Goal: Check status: Check status

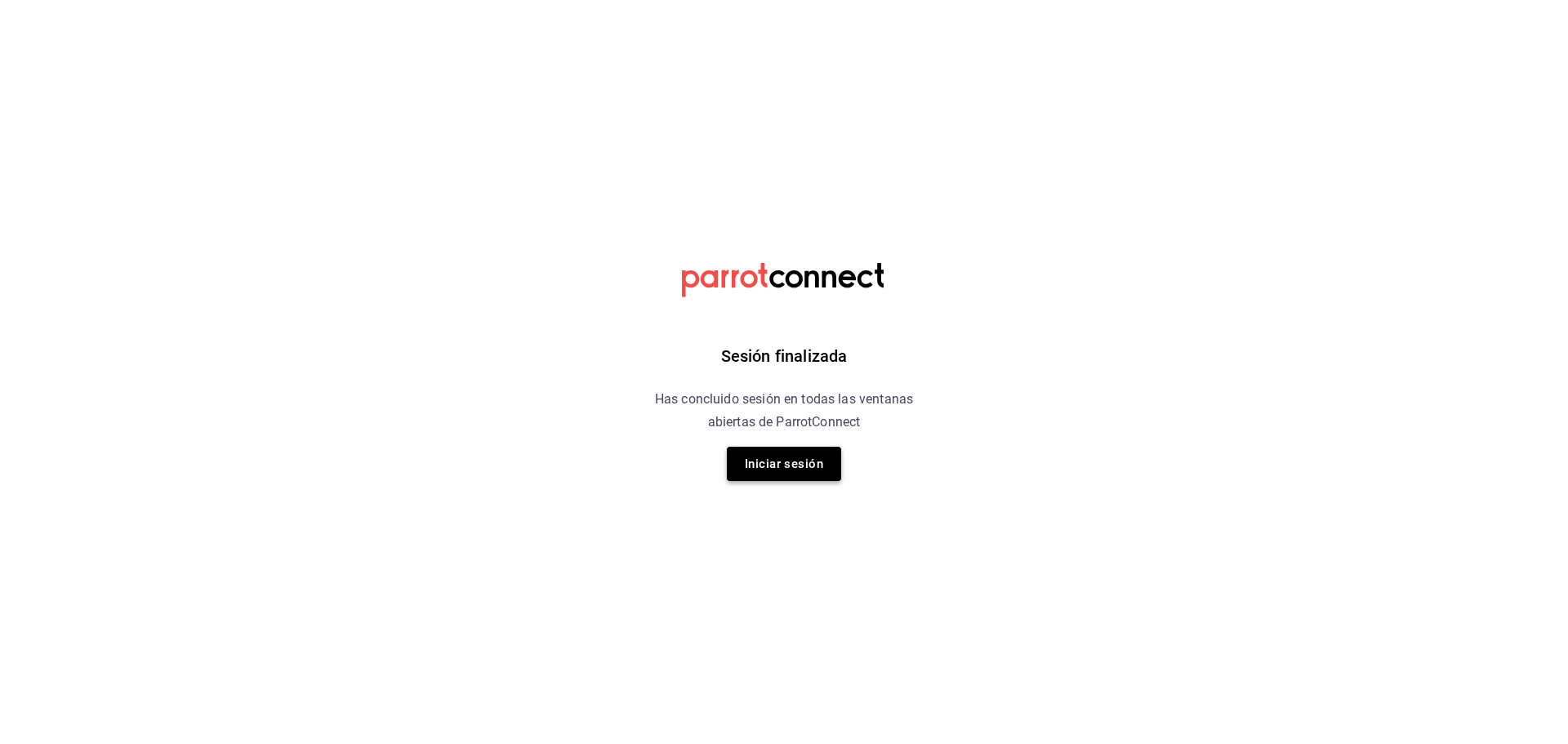
click at [784, 477] on button "Iniciar sesión" at bounding box center [784, 464] width 114 height 34
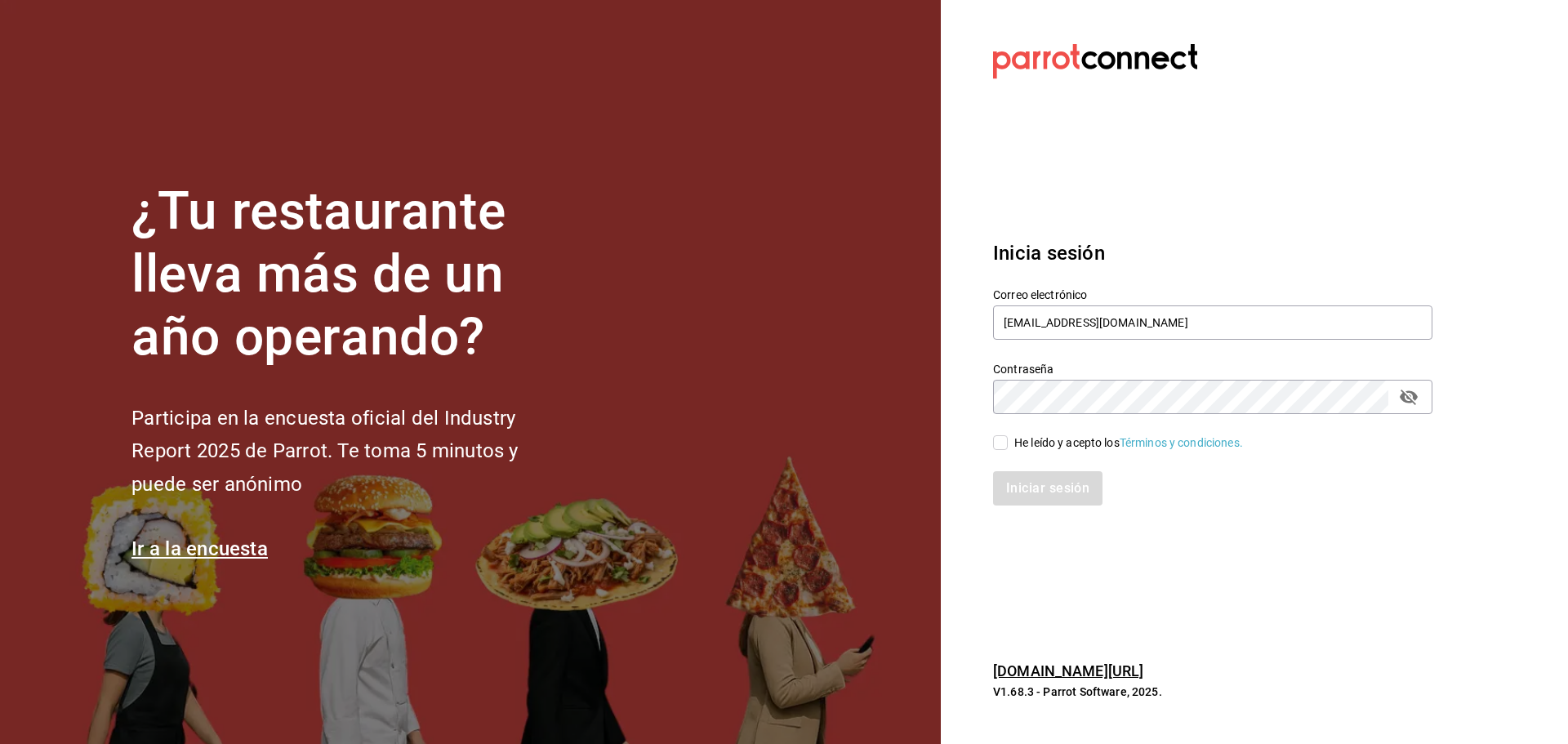
click at [1049, 446] on div "He leído y acepto los Términos y condiciones." at bounding box center [1129, 442] width 229 height 17
click at [1008, 446] on input "He leído y acepto los Términos y condiciones." at bounding box center [1000, 442] width 15 height 15
checkbox input "true"
click at [1051, 478] on button "Iniciar sesión" at bounding box center [1048, 488] width 111 height 34
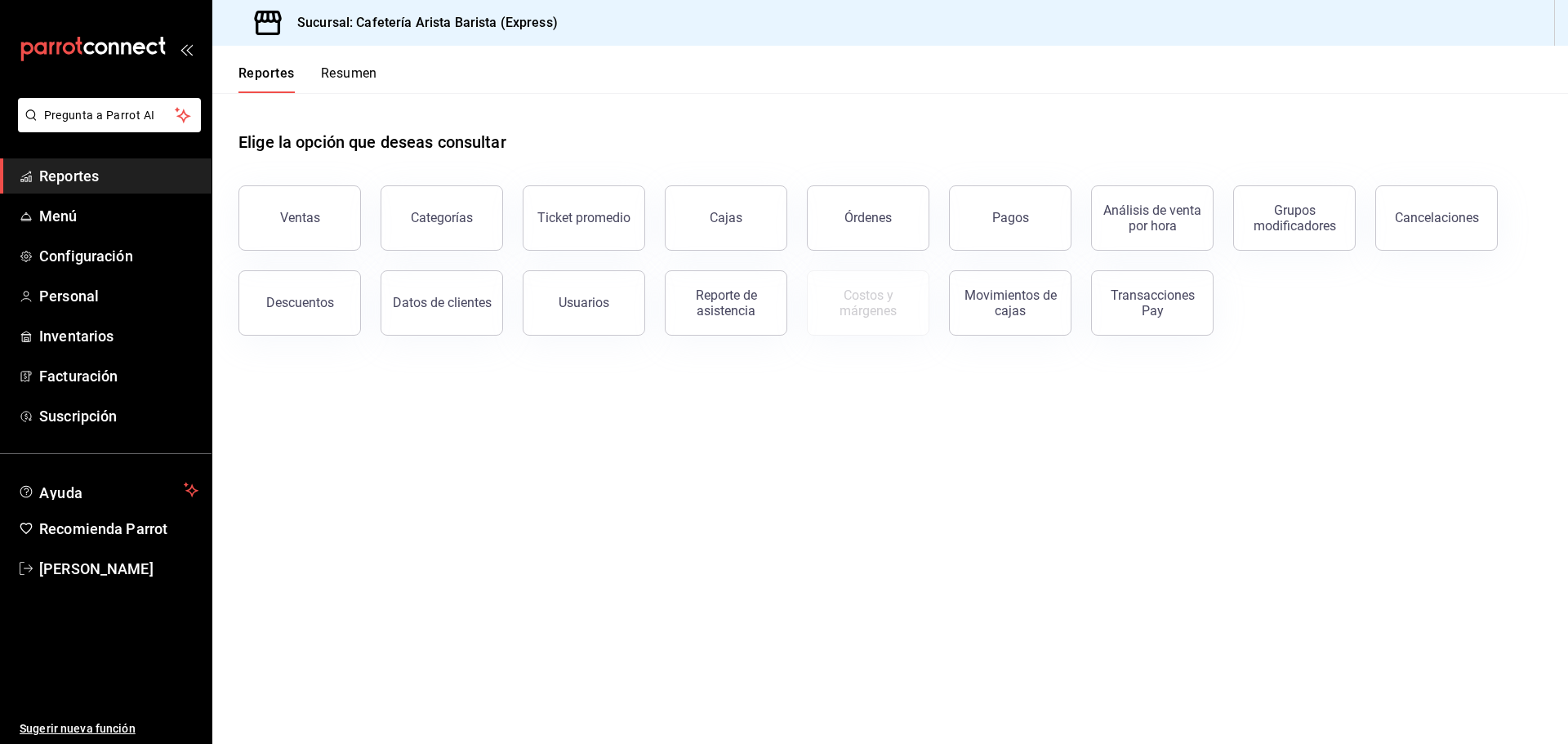
click at [342, 84] on button "Resumen" at bounding box center [349, 80] width 56 height 28
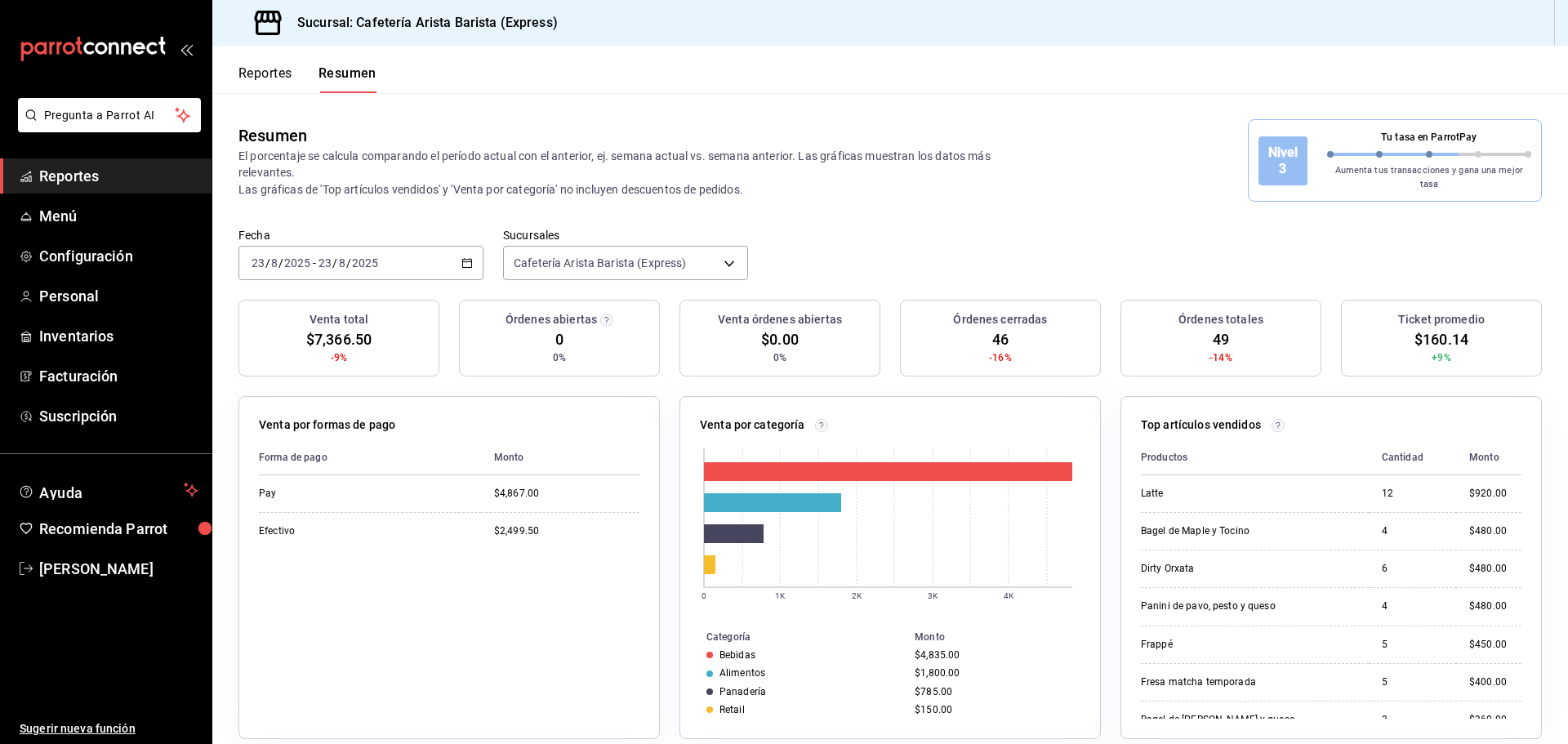
click at [456, 259] on div "[DATE] [DATE] - [DATE] [DATE]" at bounding box center [361, 262] width 245 height 34
click at [283, 380] on span "Semana actual" at bounding box center [315, 385] width 127 height 17
click at [463, 258] on icon "button" at bounding box center [468, 263] width 12 height 12
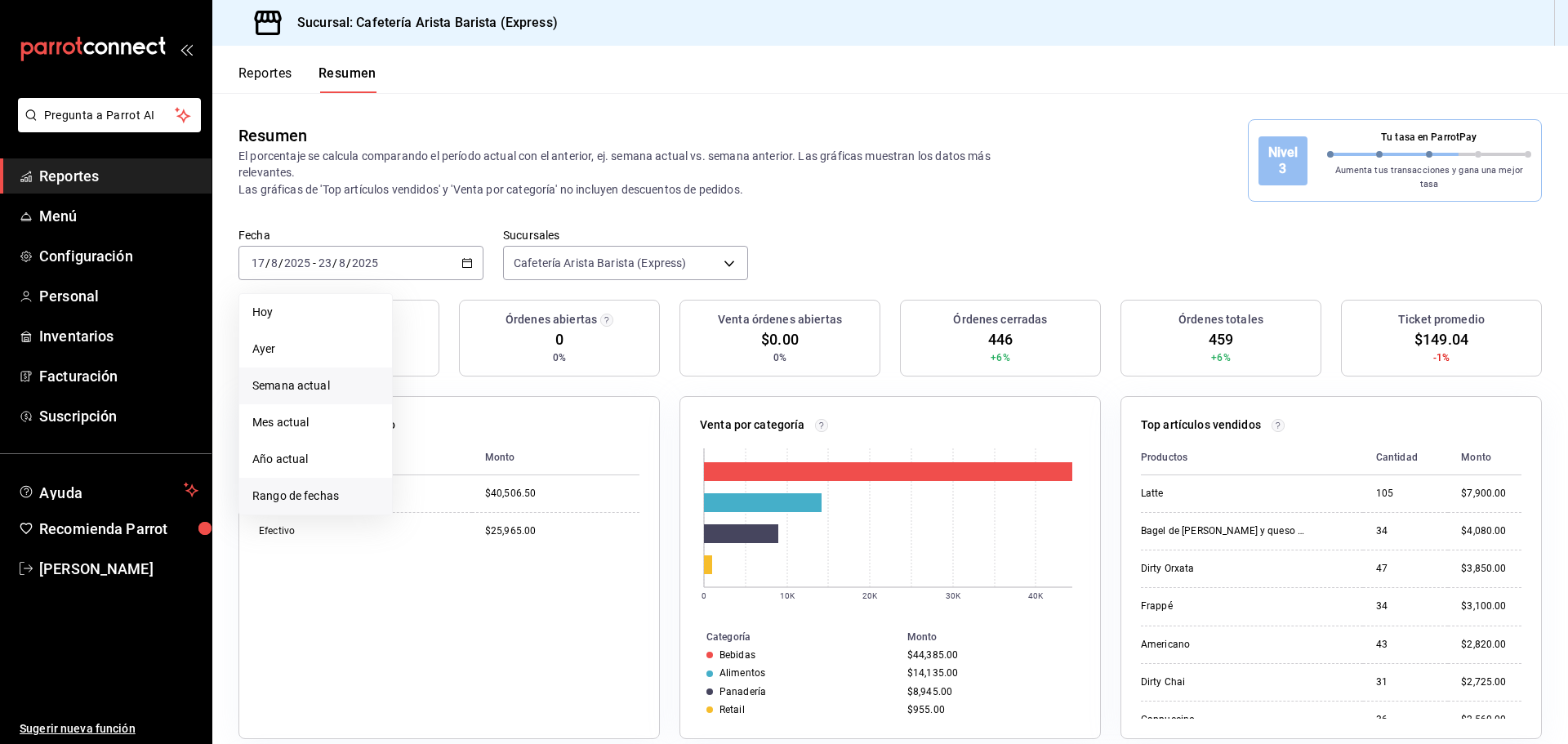
click at [319, 487] on span "Rango de fechas" at bounding box center [315, 495] width 127 height 17
click at [422, 474] on abbr "18" at bounding box center [426, 480] width 11 height 12
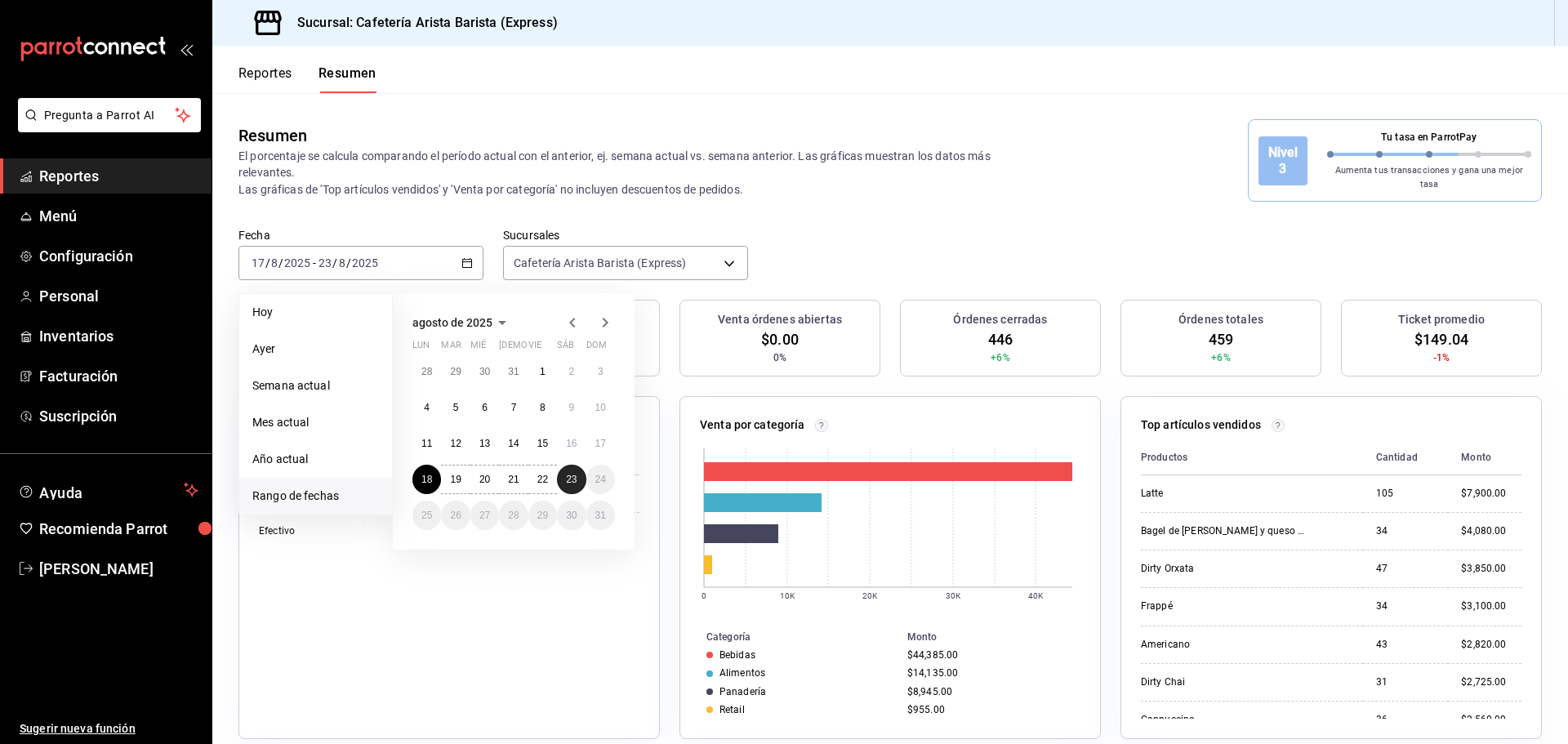
click at [568, 476] on abbr "23" at bounding box center [571, 480] width 11 height 12
